Goal: Check status: Check status

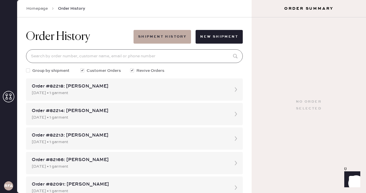
click at [124, 52] on input at bounding box center [134, 56] width 217 height 14
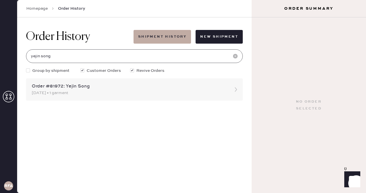
type input "yejin song"
click at [109, 95] on div "[DATE] • 1 garment" at bounding box center [129, 93] width 195 height 6
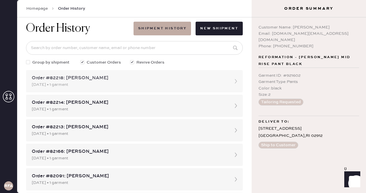
scroll to position [11, 0]
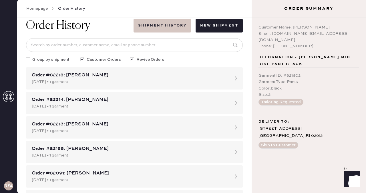
click at [173, 24] on button "Shipment History" at bounding box center [161, 26] width 57 height 14
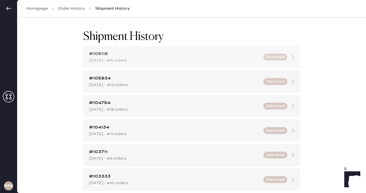
click at [183, 59] on div "[DATE] - #11 orders" at bounding box center [174, 60] width 171 height 6
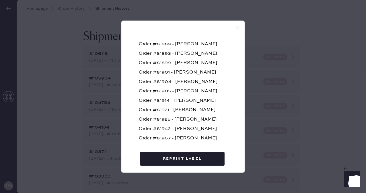
scroll to position [38, 0]
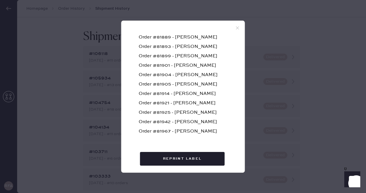
click at [238, 27] on icon at bounding box center [237, 27] width 5 height 5
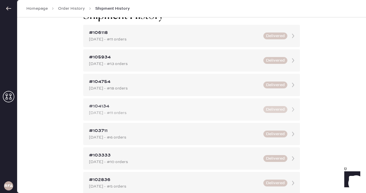
scroll to position [0, 0]
